Goal: Information Seeking & Learning: Learn about a topic

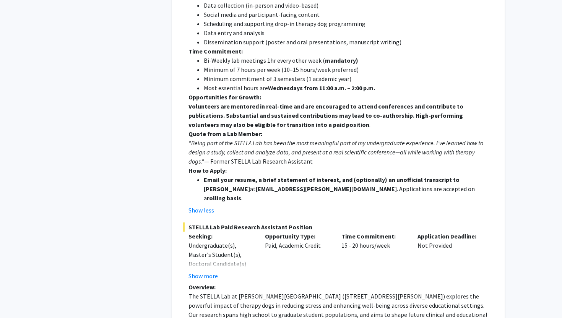
scroll to position [454, 0]
drag, startPoint x: 228, startPoint y: 162, endPoint x: 282, endPoint y: 161, distance: 53.1
click at [282, 186] on strong "az5998@wayne.edu" at bounding box center [326, 190] width 141 height 8
copy strong "az5998@wayne.edu"
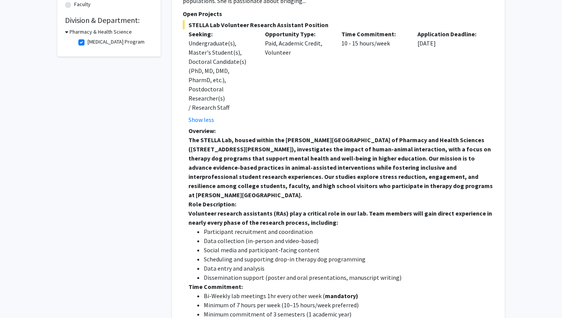
scroll to position [217, 0]
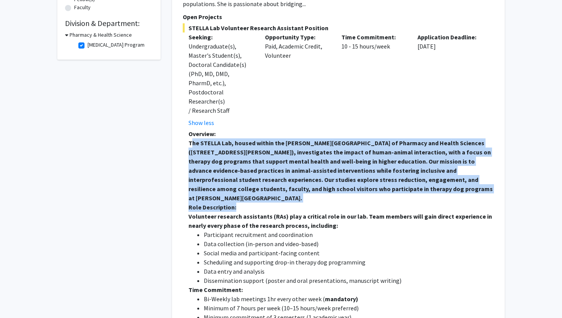
drag, startPoint x: 188, startPoint y: 125, endPoint x: 393, endPoint y: 175, distance: 210.5
click at [393, 175] on div "Overview: The STELLA Lab, housed within the Eugene Applebaum College of Pharmac…" at bounding box center [340, 285] width 305 height 312
click at [387, 202] on p "Role Description:" at bounding box center [340, 206] width 305 height 9
drag, startPoint x: 391, startPoint y: 170, endPoint x: 189, endPoint y: 126, distance: 206.7
click at [189, 138] on p "The STELLA Lab, housed within the Eugene Applebaum College of Pharmacy and Heal…" at bounding box center [340, 170] width 305 height 64
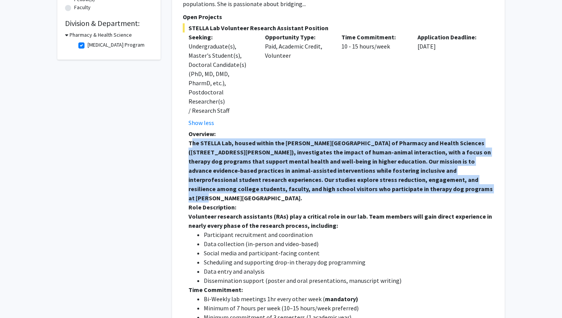
copy strong "The STELLA Lab, housed within the Eugene Applebaum College of Pharmacy and Heal…"
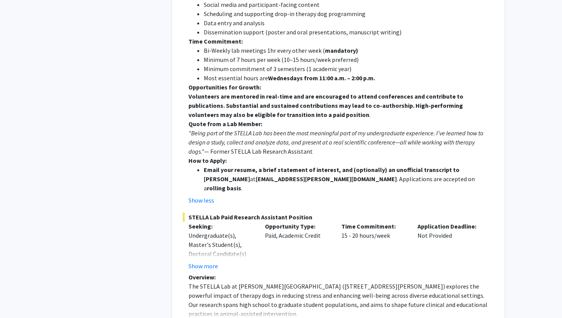
scroll to position [533, 0]
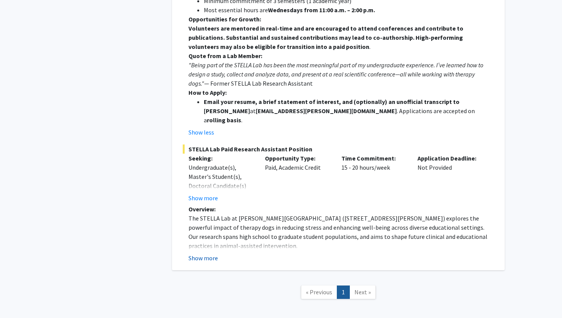
click at [205, 253] on button "Show more" at bounding box center [202, 257] width 29 height 9
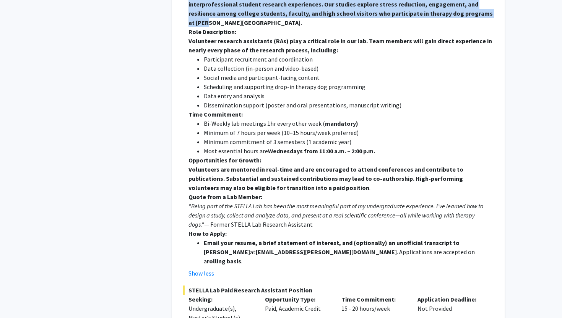
scroll to position [391, 0]
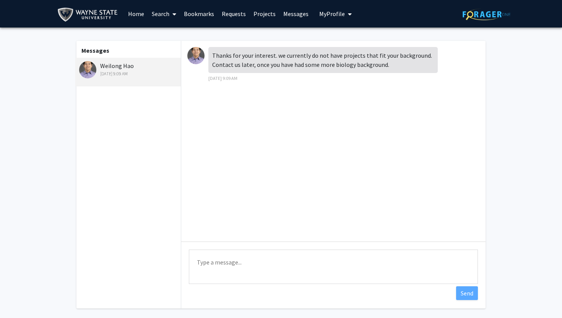
click at [327, 16] on span "My Profile" at bounding box center [332, 14] width 26 height 8
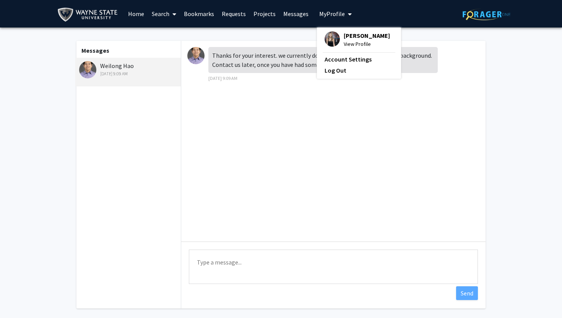
click at [261, 18] on link "Projects" at bounding box center [264, 13] width 30 height 27
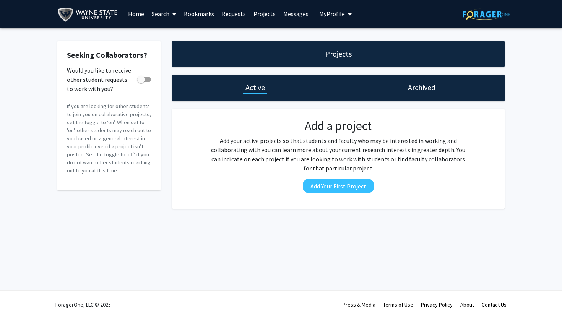
click at [222, 15] on link "Requests" at bounding box center [234, 13] width 32 height 27
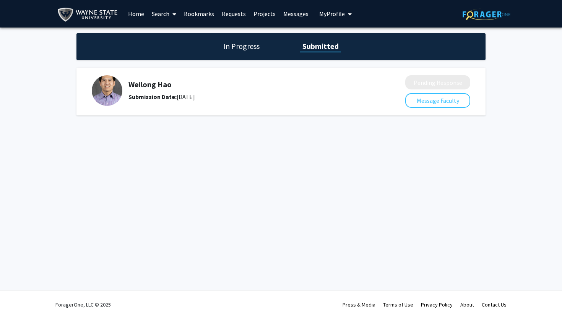
click at [202, 16] on link "Bookmarks" at bounding box center [199, 13] width 38 height 27
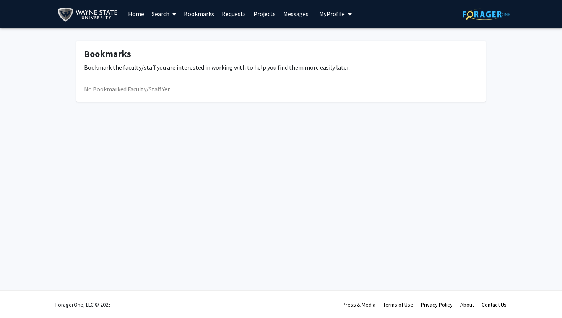
click at [165, 16] on link "Search" at bounding box center [164, 13] width 32 height 27
